Goal: Information Seeking & Learning: Learn about a topic

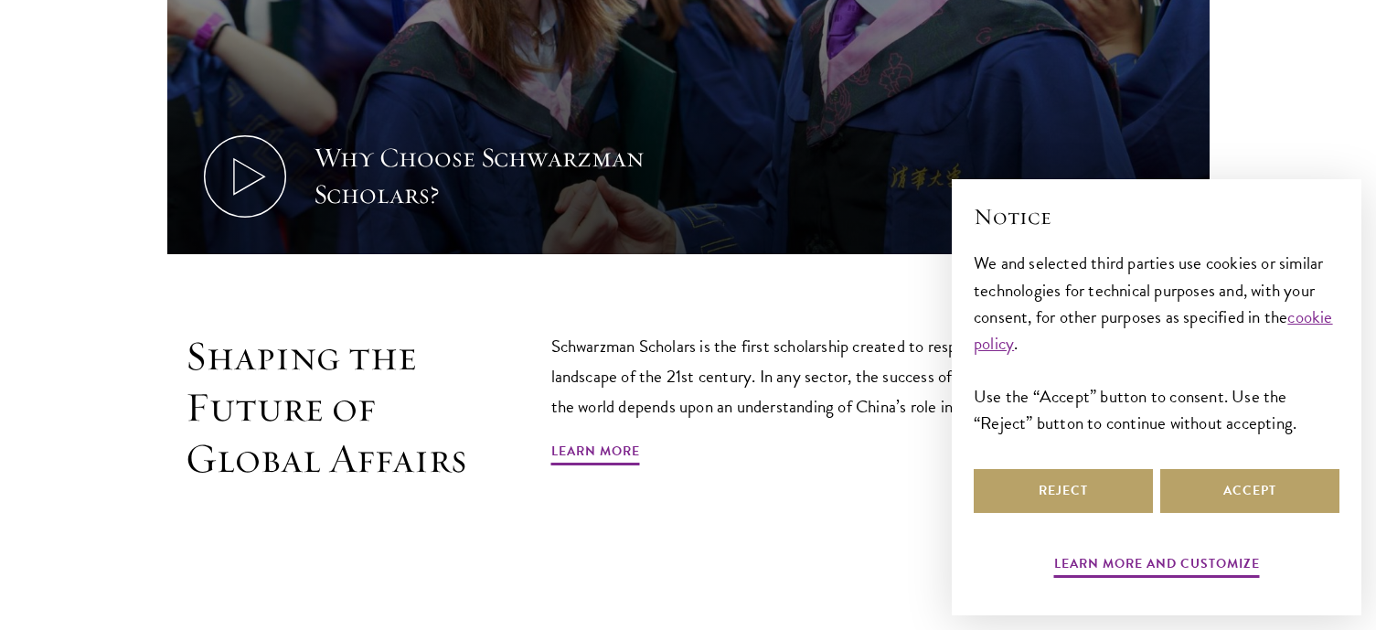
scroll to position [915, 0]
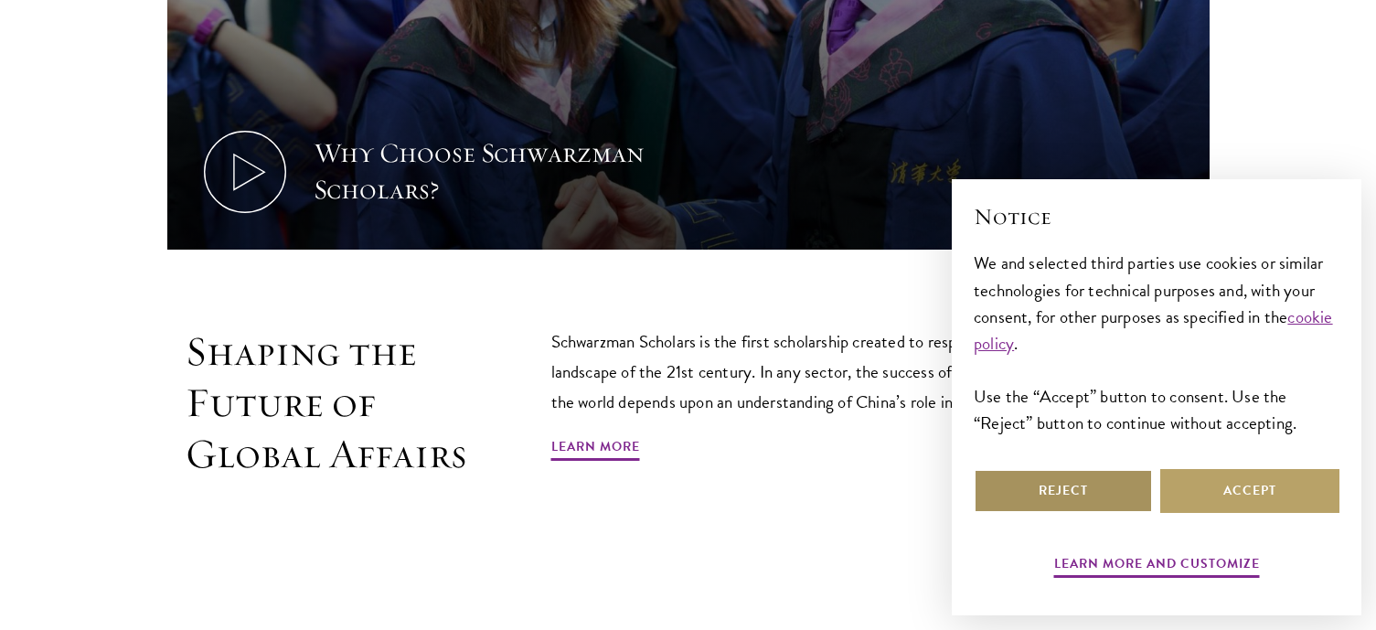
click at [1107, 492] on button "Reject" at bounding box center [1063, 491] width 179 height 44
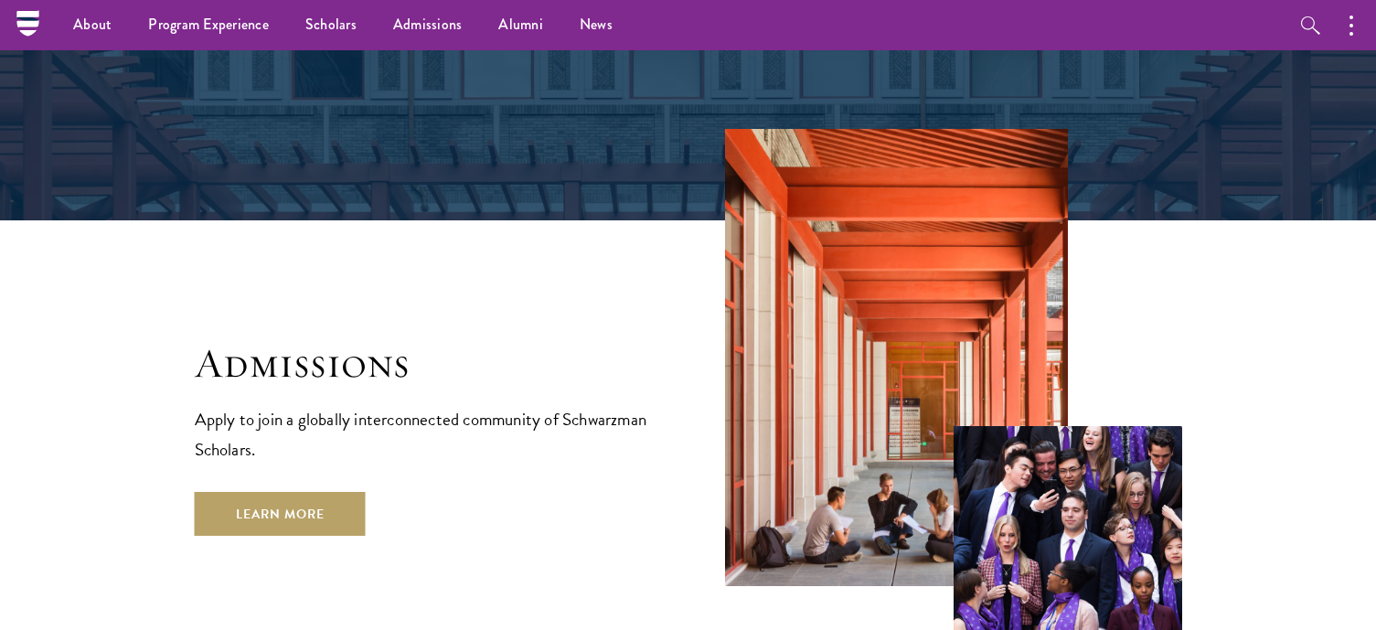
scroll to position [2744, 0]
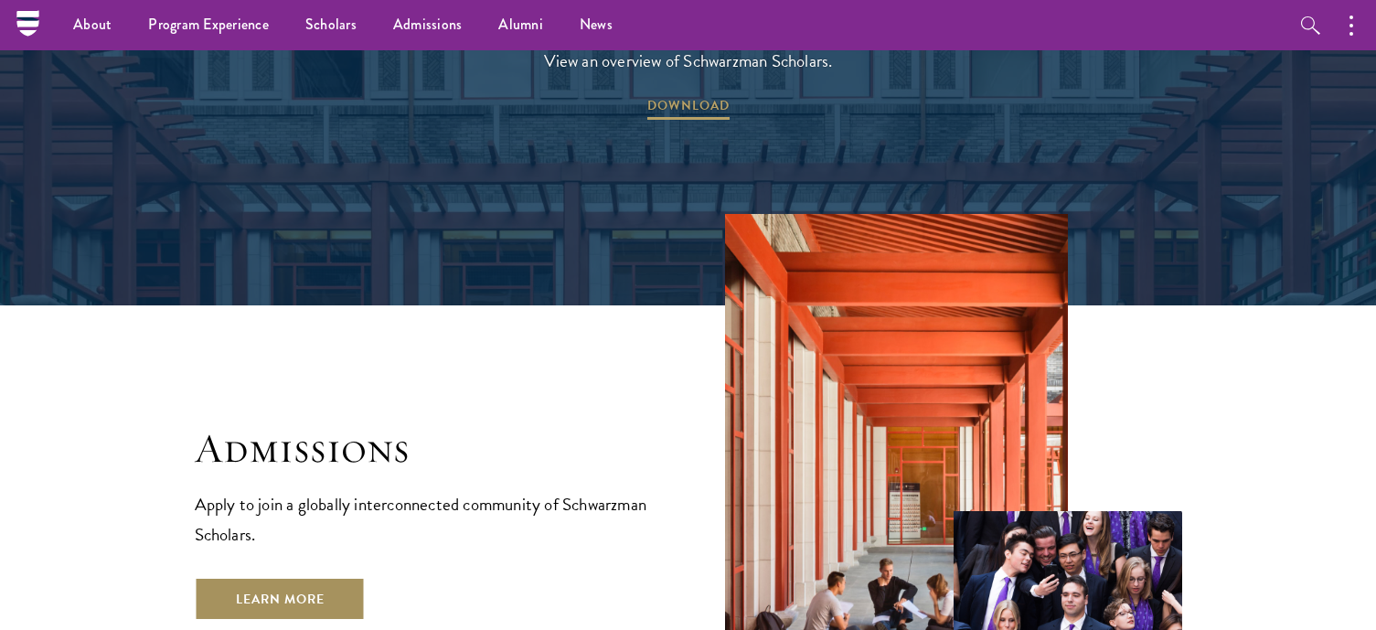
click at [317, 577] on link "Learn More" at bounding box center [280, 599] width 171 height 44
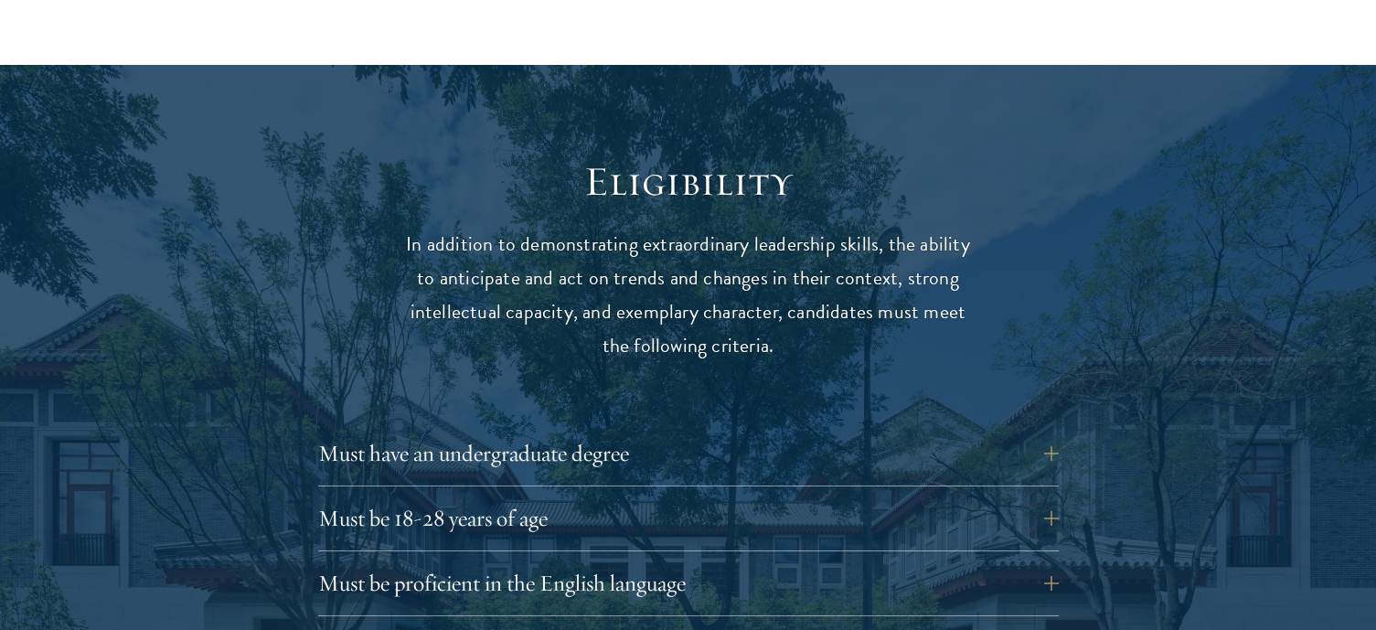
scroll to position [2439, 0]
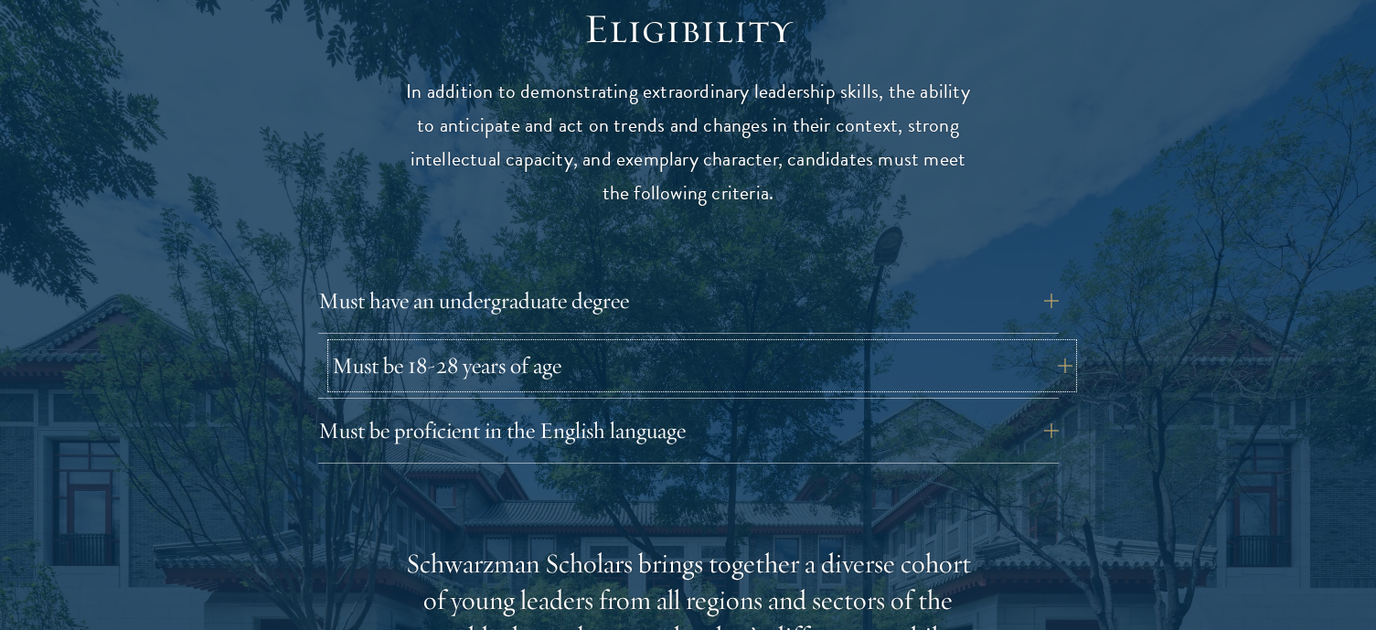
click at [412, 344] on button "Must be 18-28 years of age" at bounding box center [702, 366] width 741 height 44
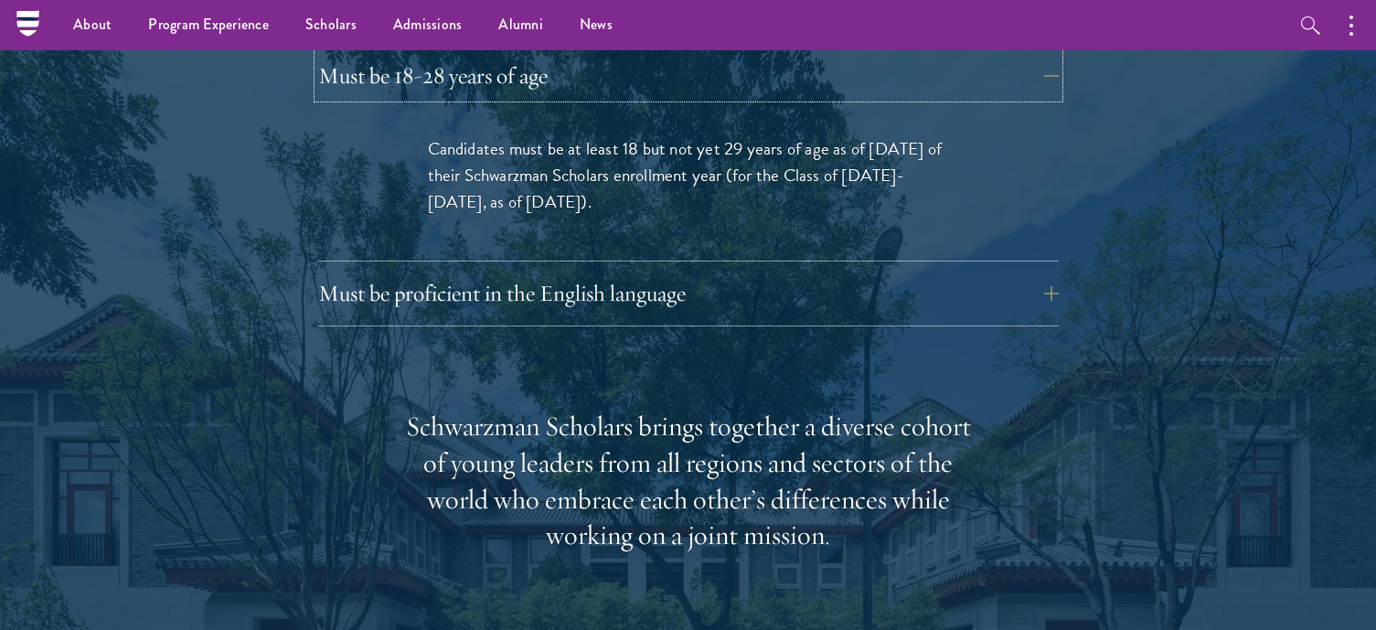
scroll to position [2591, 0]
